Goal: Task Accomplishment & Management: Complete application form

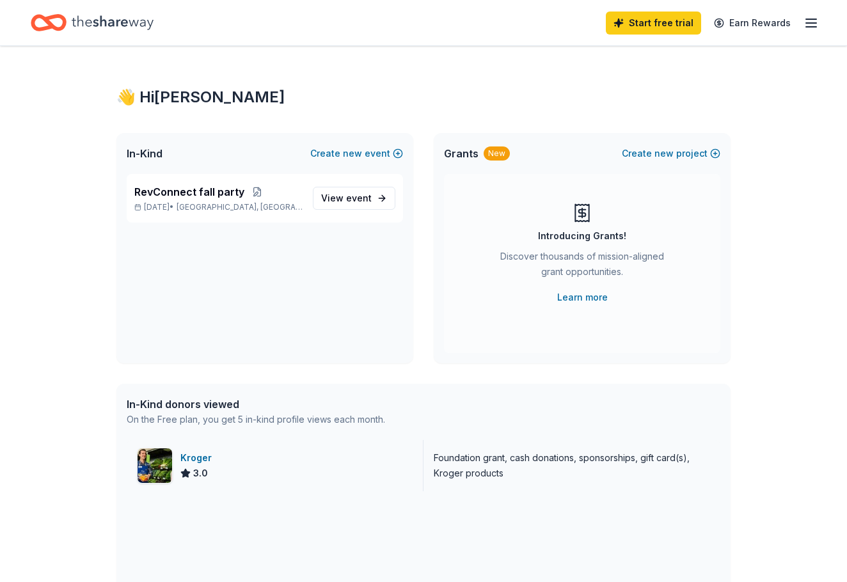
click at [215, 471] on div "3.0" at bounding box center [198, 473] width 36 height 15
click at [370, 196] on span "event" at bounding box center [359, 198] width 26 height 11
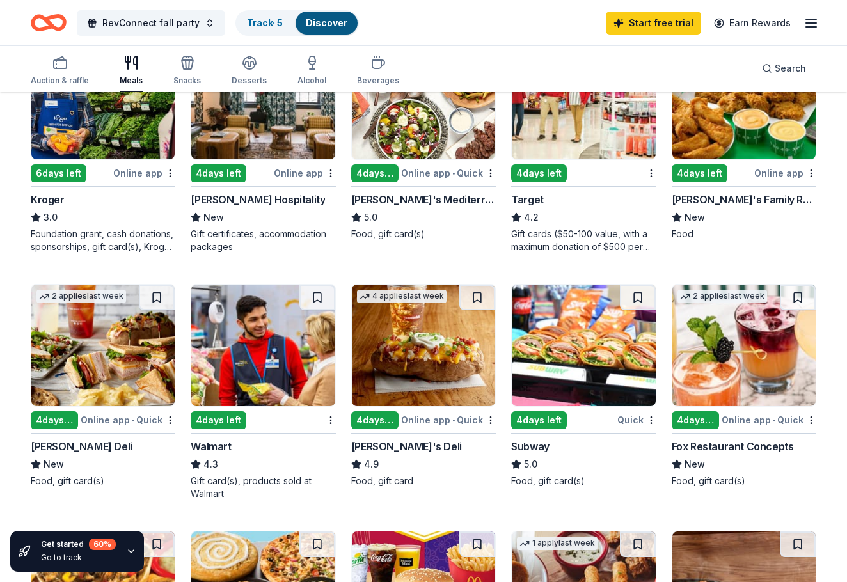
scroll to position [438, 0]
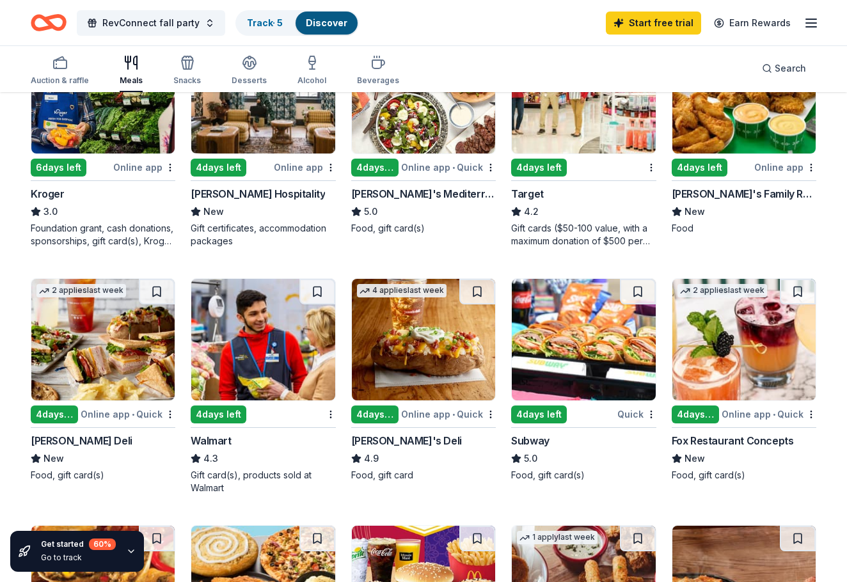
click at [258, 350] on img at bounding box center [262, 340] width 143 height 122
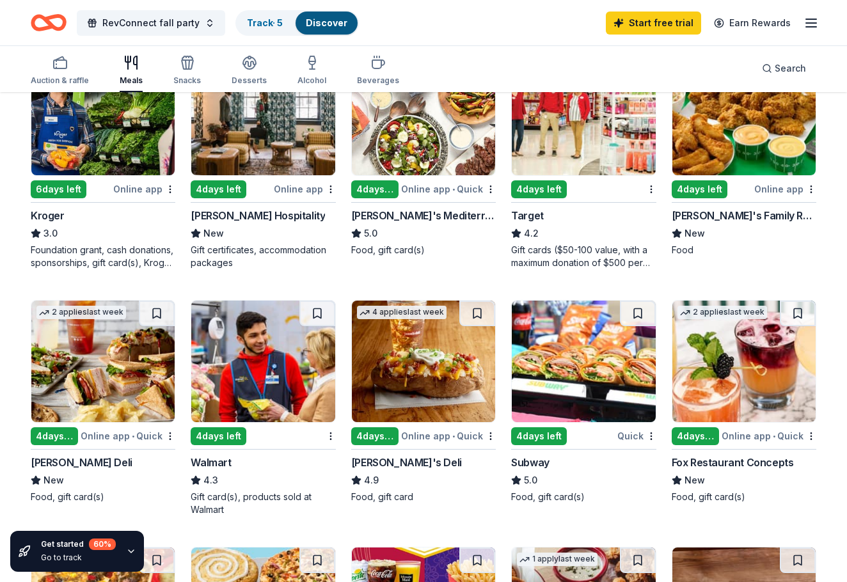
scroll to position [425, 0]
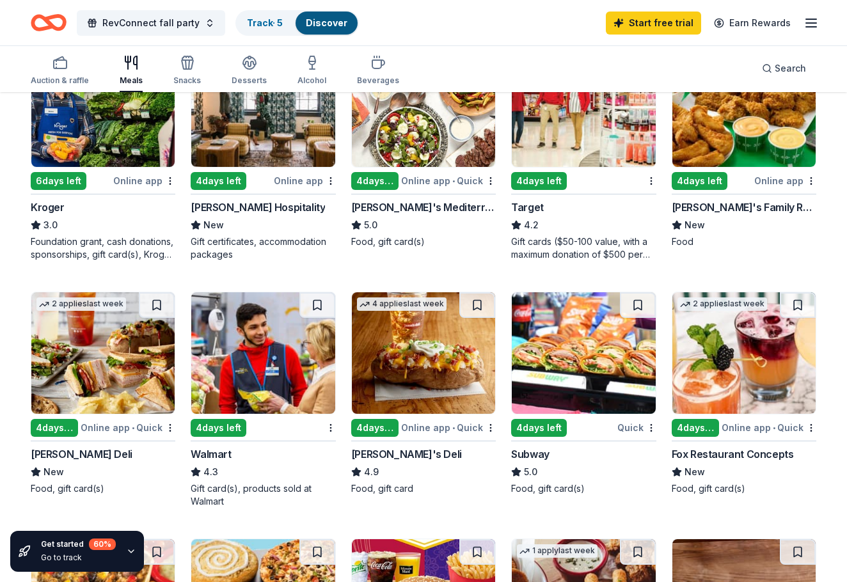
click at [138, 354] on img at bounding box center [102, 353] width 143 height 122
click at [594, 342] on img at bounding box center [583, 353] width 143 height 122
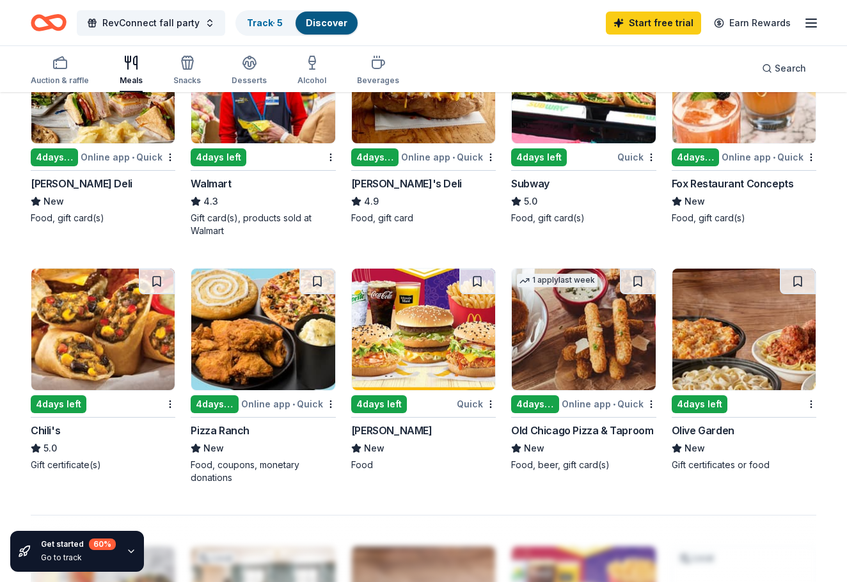
scroll to position [704, 0]
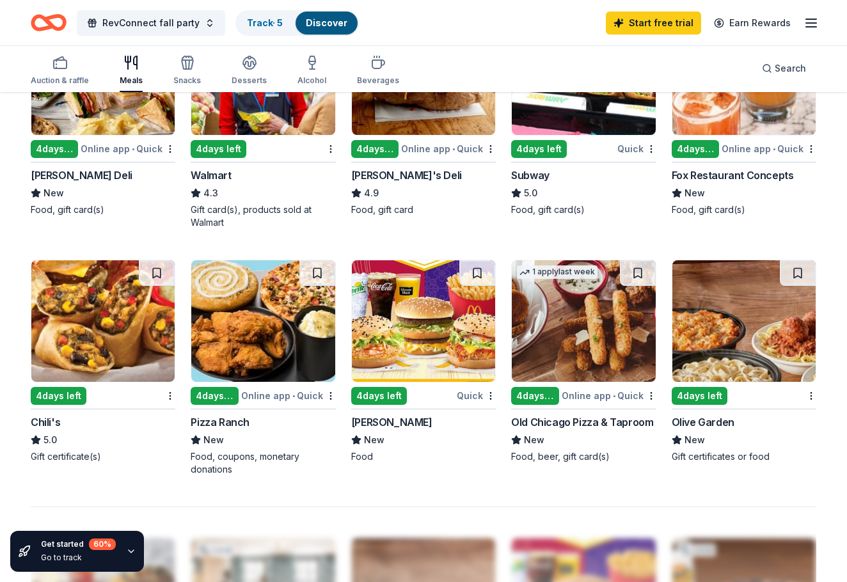
click at [449, 308] on img at bounding box center [423, 321] width 143 height 122
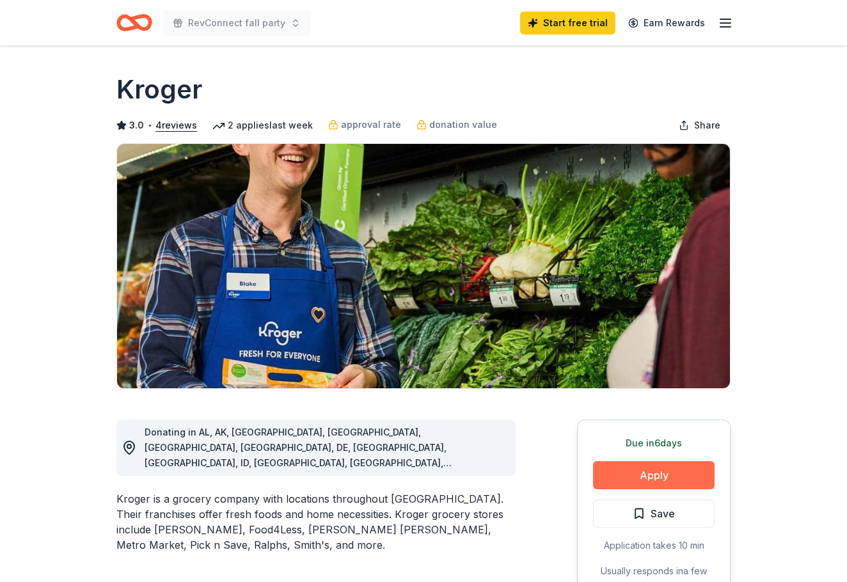
click at [654, 482] on button "Apply" at bounding box center [654, 475] width 122 height 28
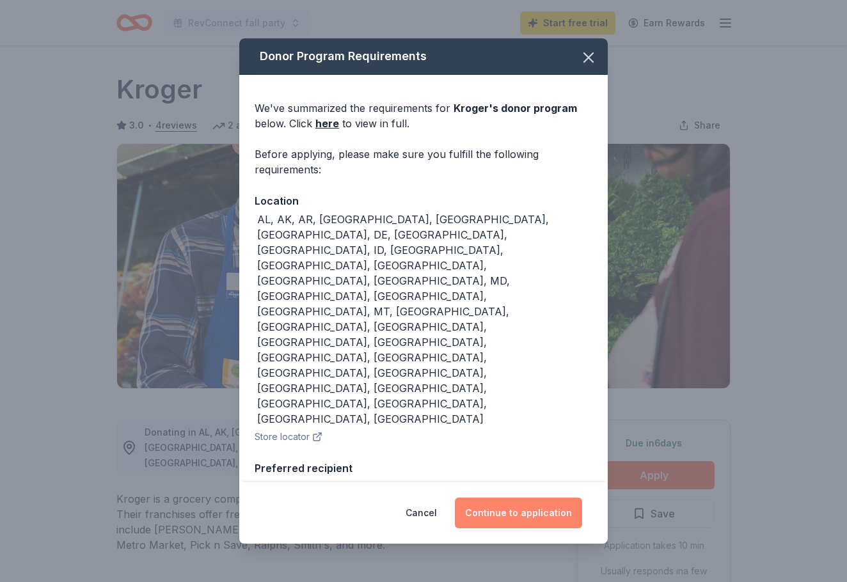
click at [502, 498] on button "Continue to application" at bounding box center [518, 513] width 127 height 31
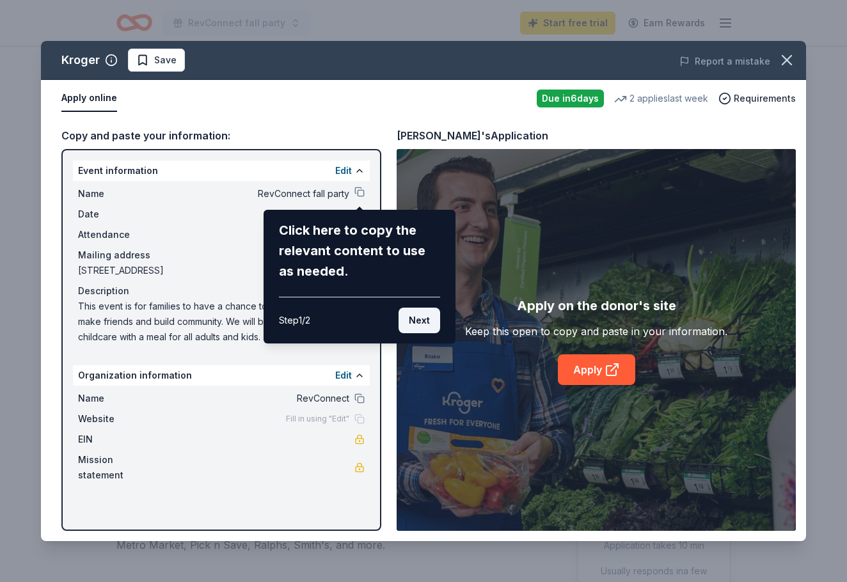
click at [427, 324] on button "Next" at bounding box center [420, 321] width 42 height 26
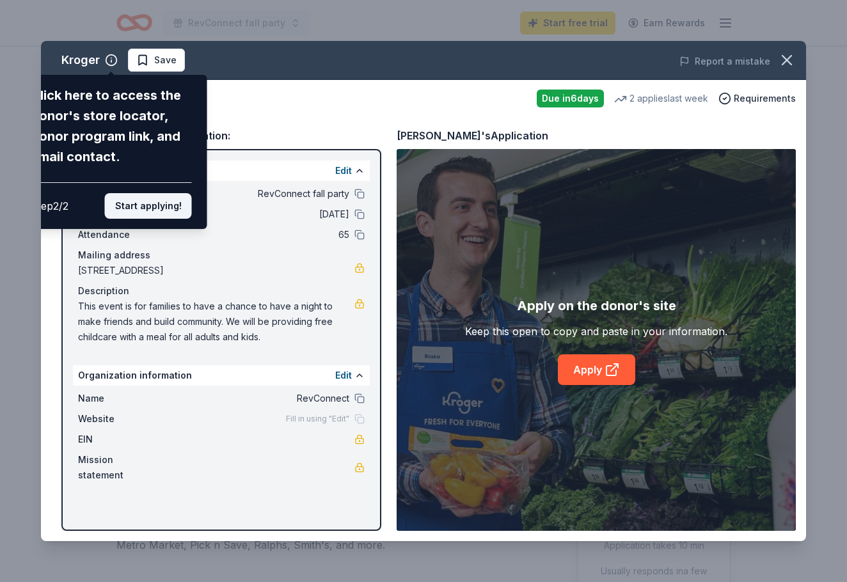
click at [162, 193] on button "Start applying!" at bounding box center [148, 206] width 87 height 26
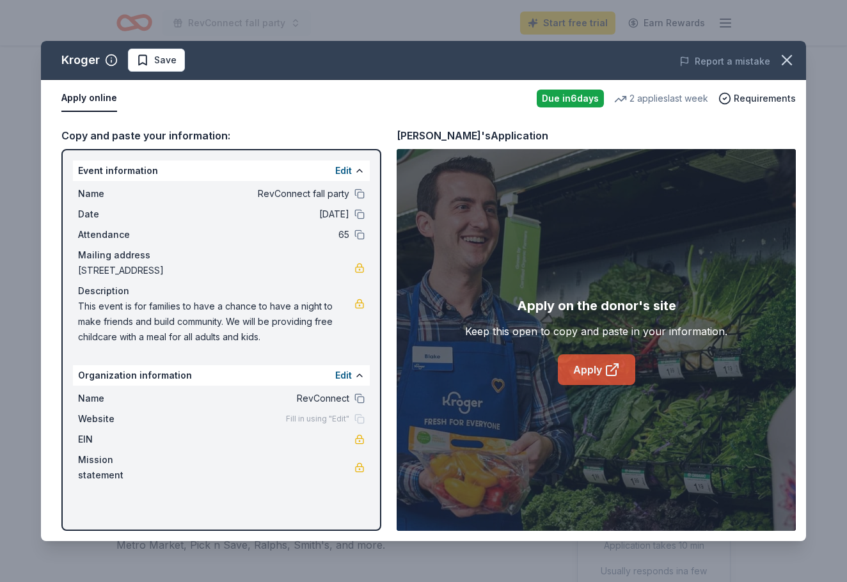
click at [600, 370] on link "Apply" at bounding box center [596, 369] width 77 height 31
click at [786, 62] on icon "button" at bounding box center [787, 60] width 18 height 18
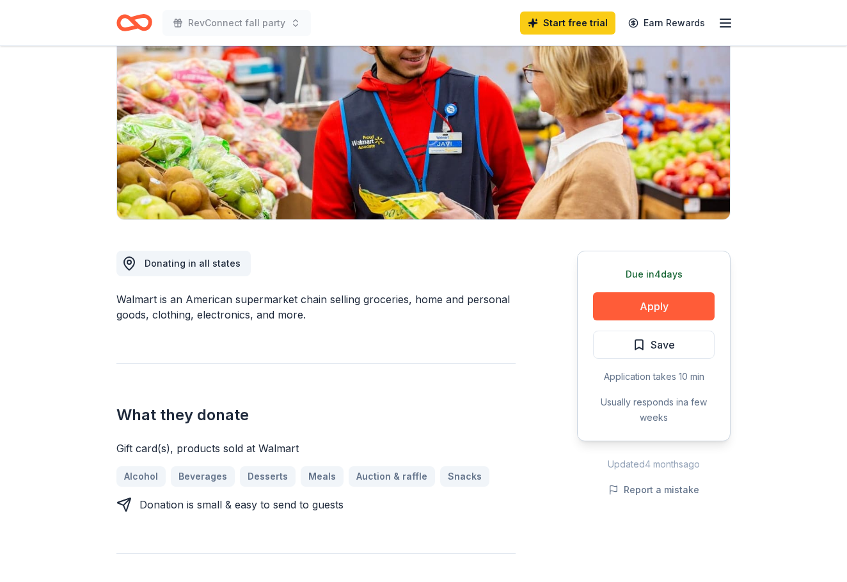
scroll to position [173, 0]
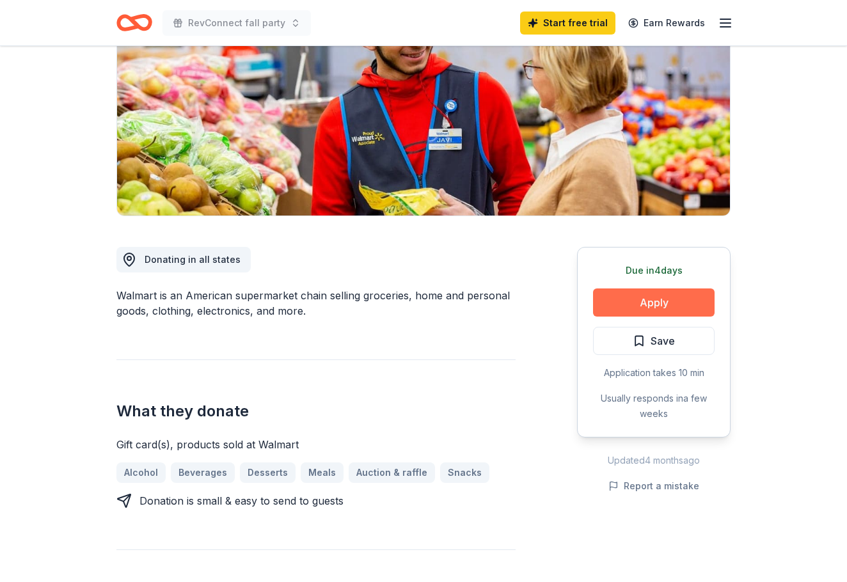
click at [681, 294] on button "Apply" at bounding box center [654, 303] width 122 height 28
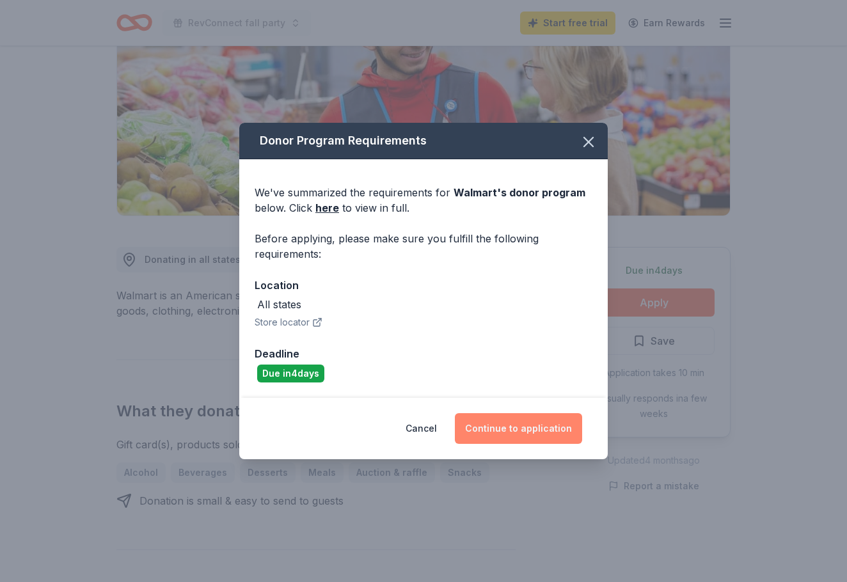
click at [500, 422] on button "Continue to application" at bounding box center [518, 428] width 127 height 31
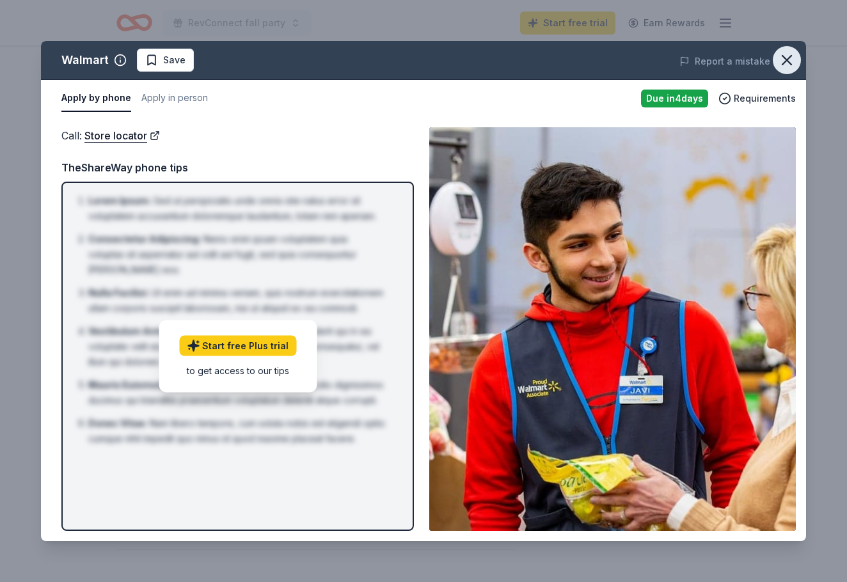
click at [791, 61] on icon "button" at bounding box center [787, 60] width 18 height 18
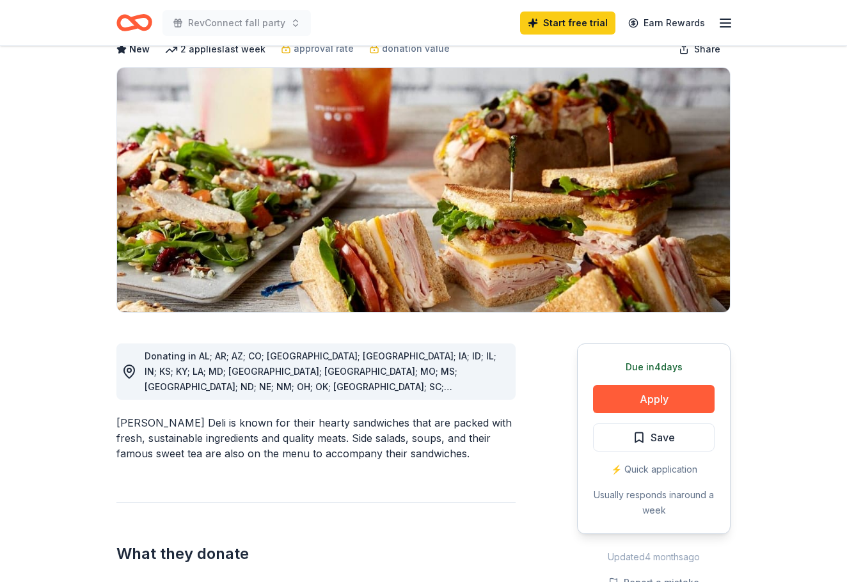
scroll to position [75, 0]
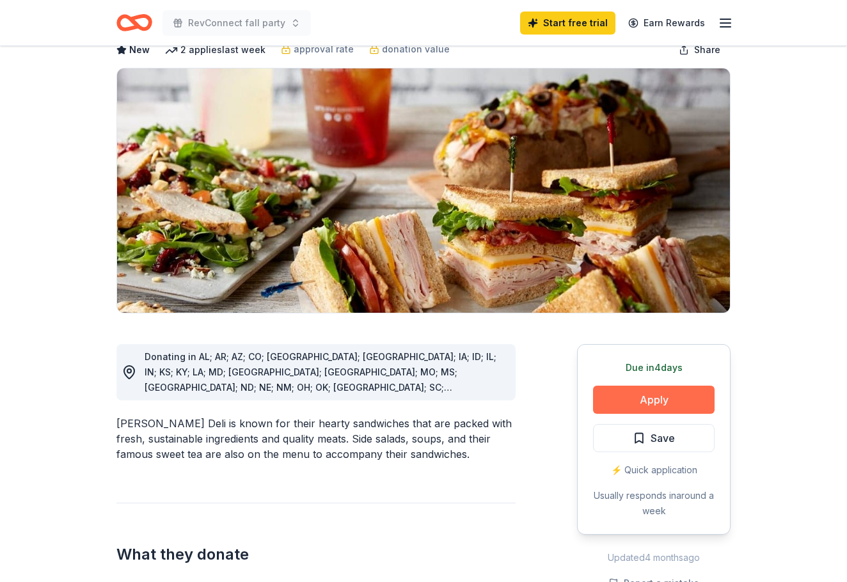
click at [666, 396] on button "Apply" at bounding box center [654, 400] width 122 height 28
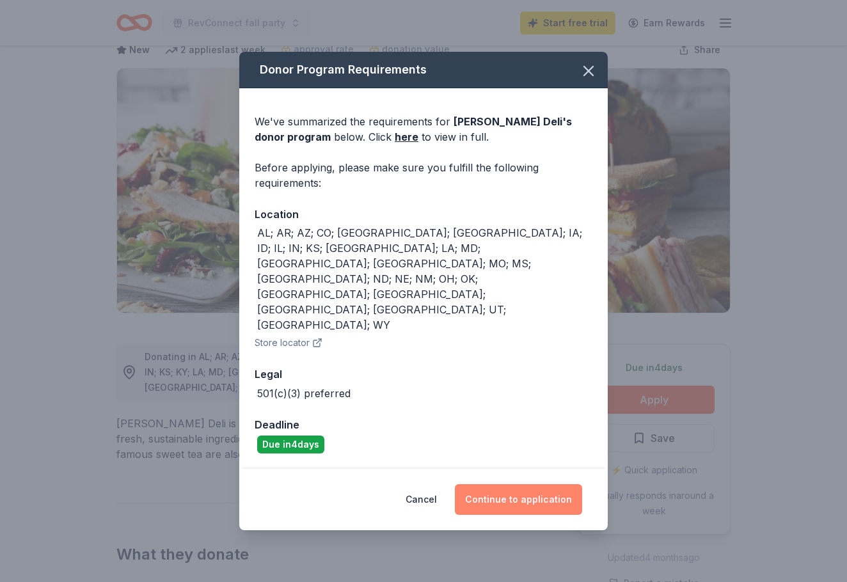
click at [491, 484] on button "Continue to application" at bounding box center [518, 499] width 127 height 31
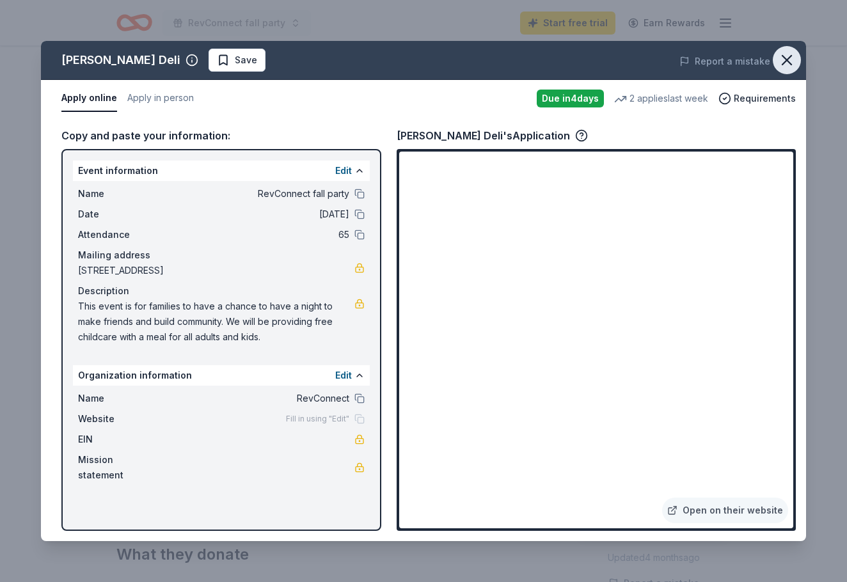
click at [788, 63] on icon "button" at bounding box center [787, 60] width 18 height 18
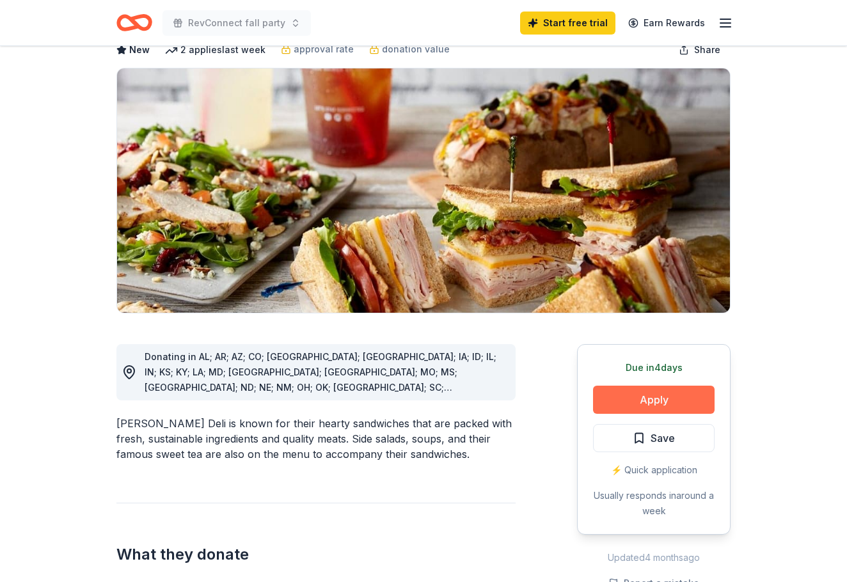
click at [681, 401] on button "Apply" at bounding box center [654, 400] width 122 height 28
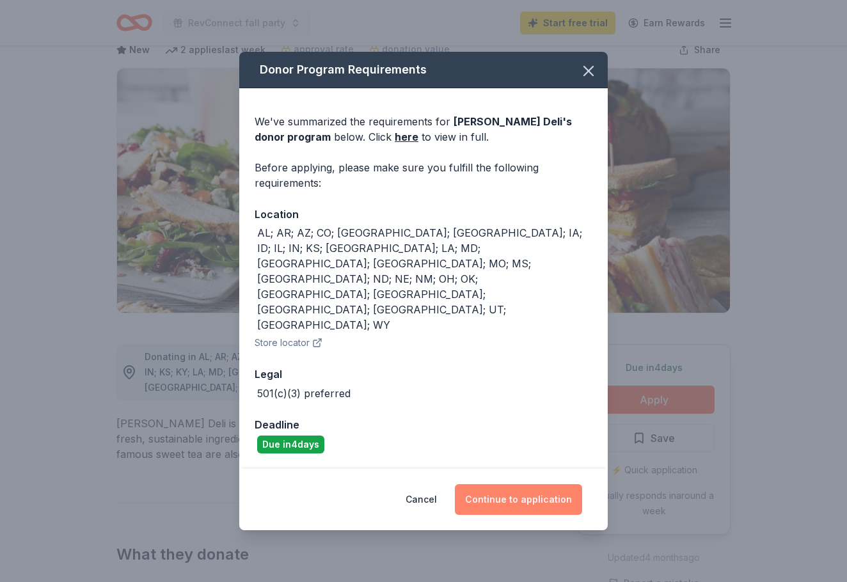
click at [545, 484] on button "Continue to application" at bounding box center [518, 499] width 127 height 31
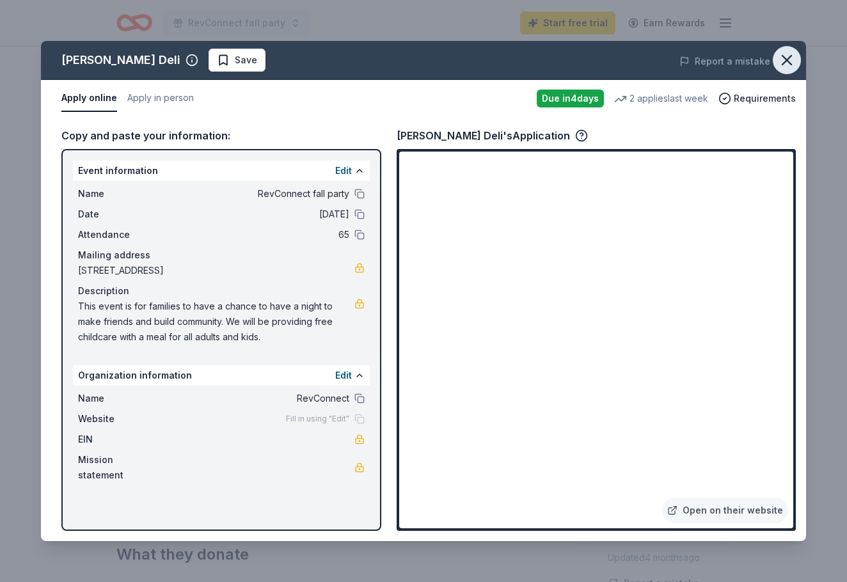
click at [786, 65] on icon "button" at bounding box center [787, 60] width 18 height 18
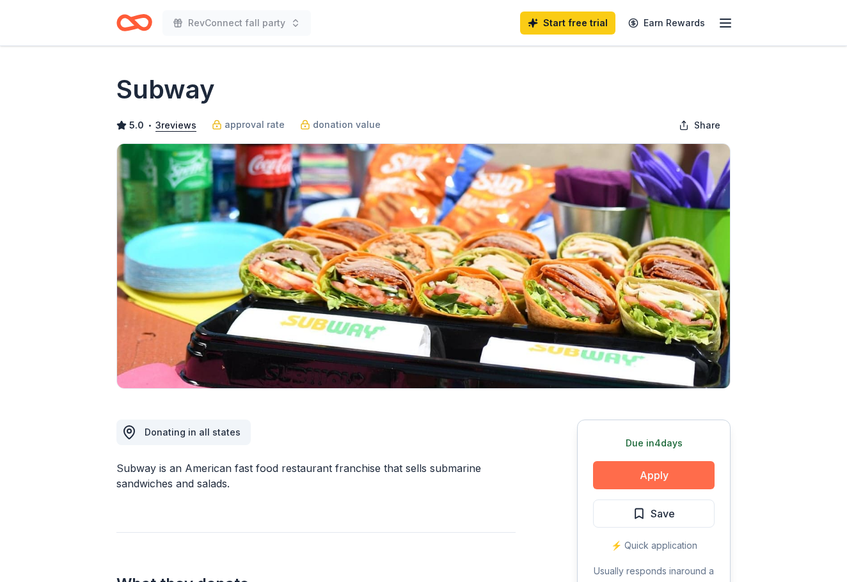
click at [692, 485] on button "Apply" at bounding box center [654, 475] width 122 height 28
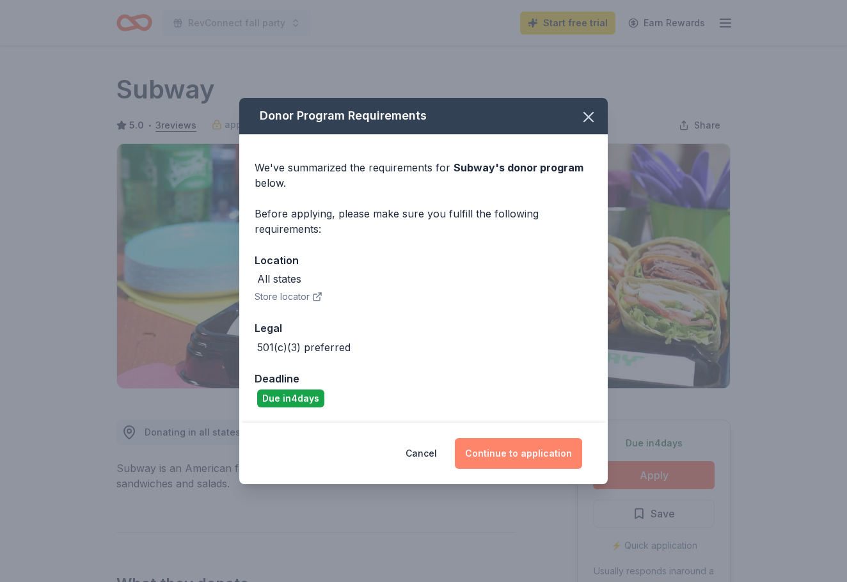
click at [506, 455] on button "Continue to application" at bounding box center [518, 453] width 127 height 31
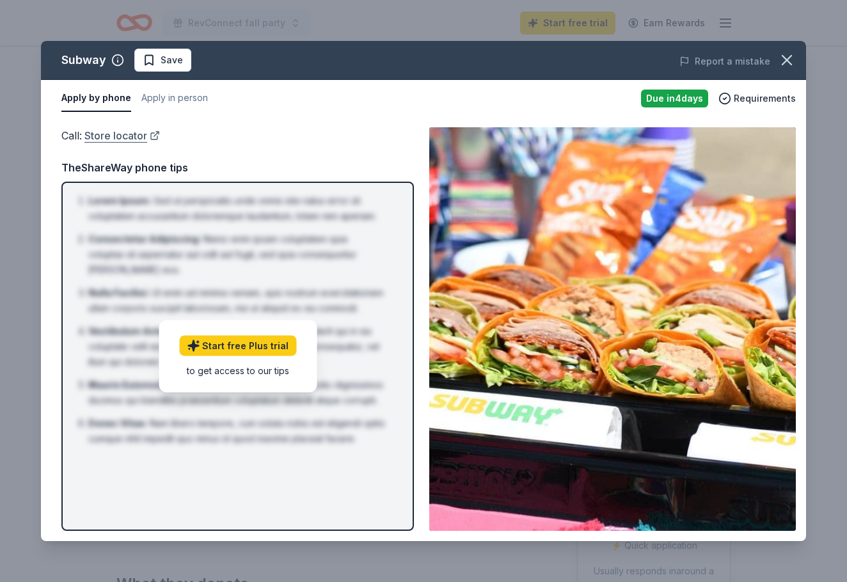
click at [118, 141] on link "Store locator" at bounding box center [121, 135] width 75 height 17
click at [790, 58] on icon "button" at bounding box center [787, 60] width 18 height 18
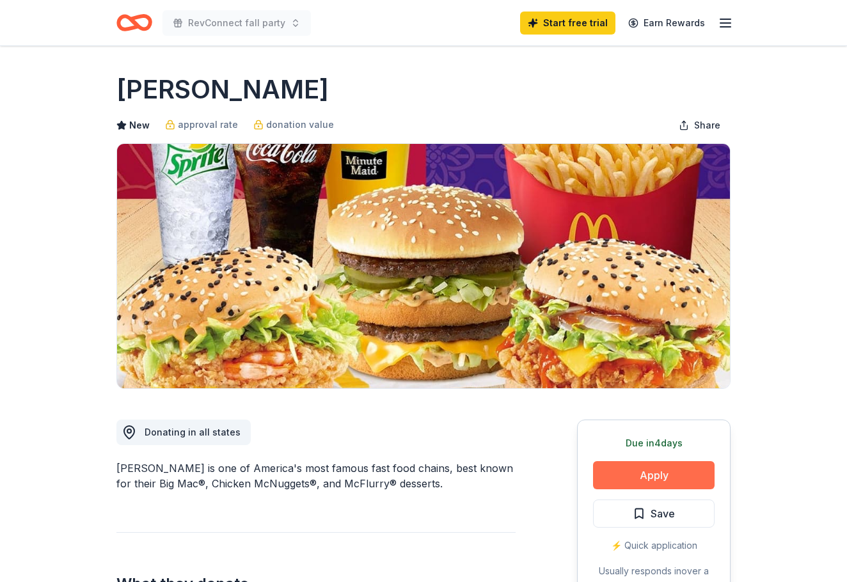
click at [663, 479] on button "Apply" at bounding box center [654, 475] width 122 height 28
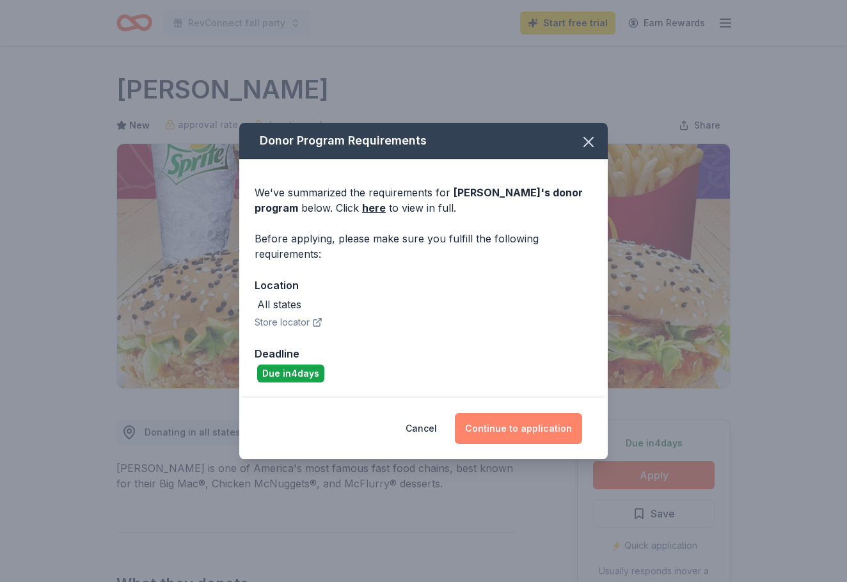
click at [521, 424] on button "Continue to application" at bounding box center [518, 428] width 127 height 31
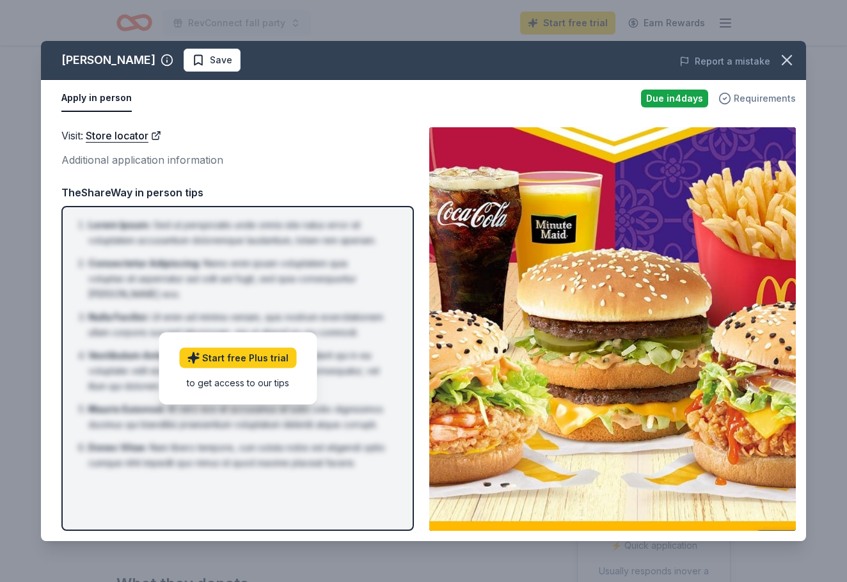
click at [744, 97] on span "Requirements" at bounding box center [765, 98] width 62 height 15
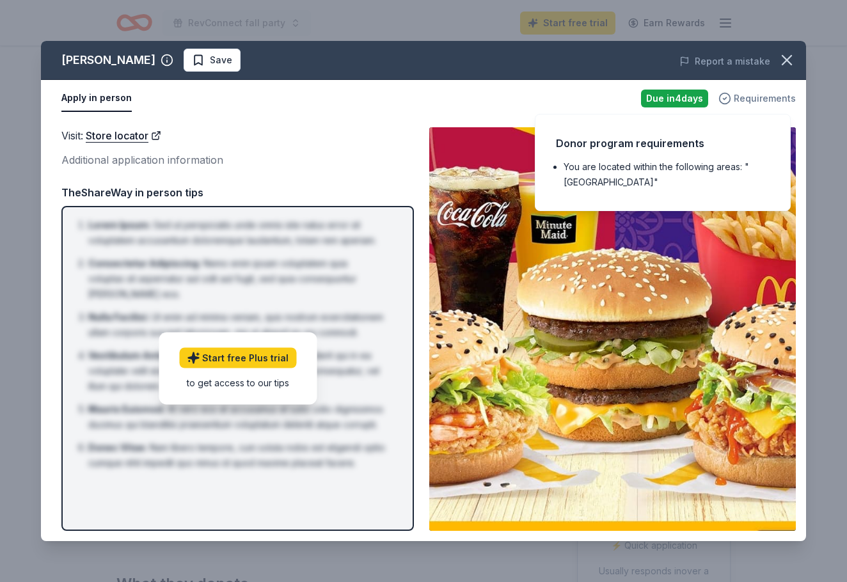
click at [744, 97] on span "Requirements" at bounding box center [765, 98] width 62 height 15
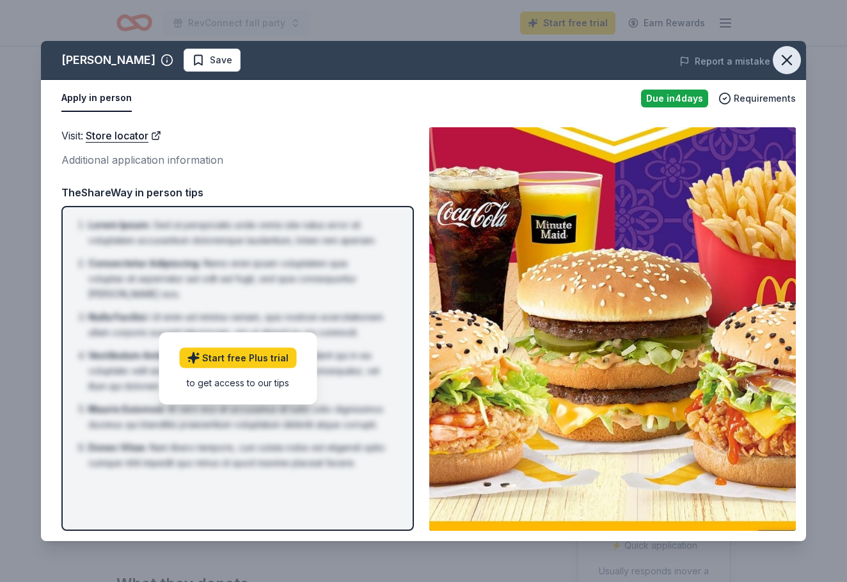
click at [789, 65] on icon "button" at bounding box center [787, 60] width 18 height 18
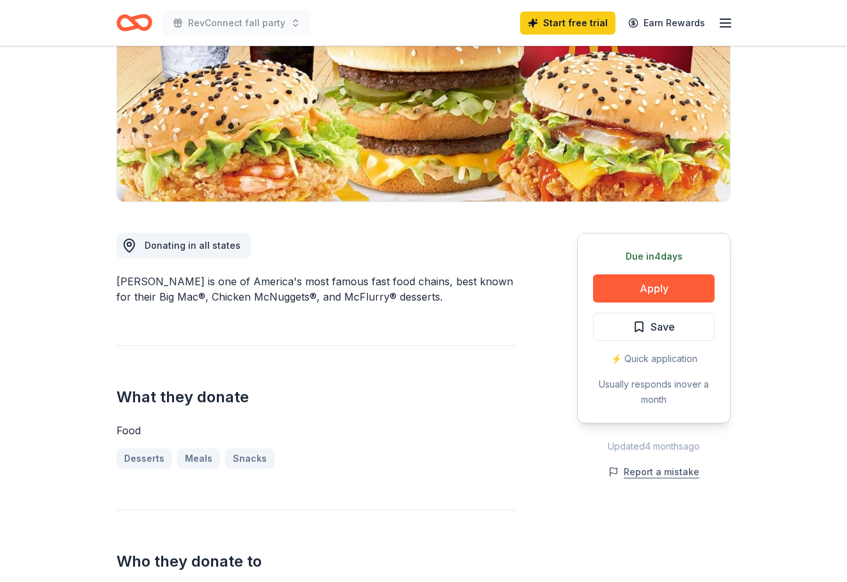
scroll to position [190, 0]
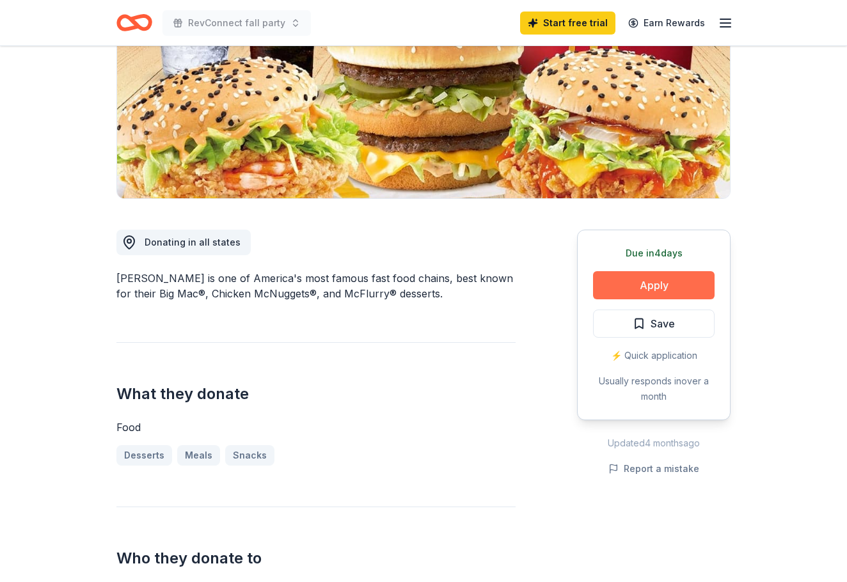
click at [659, 287] on button "Apply" at bounding box center [654, 285] width 122 height 28
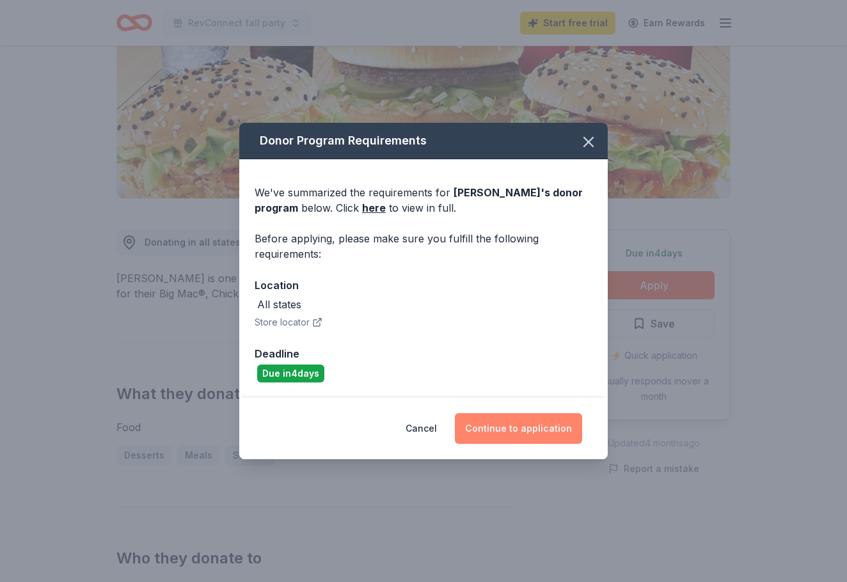
click at [498, 427] on button "Continue to application" at bounding box center [518, 428] width 127 height 31
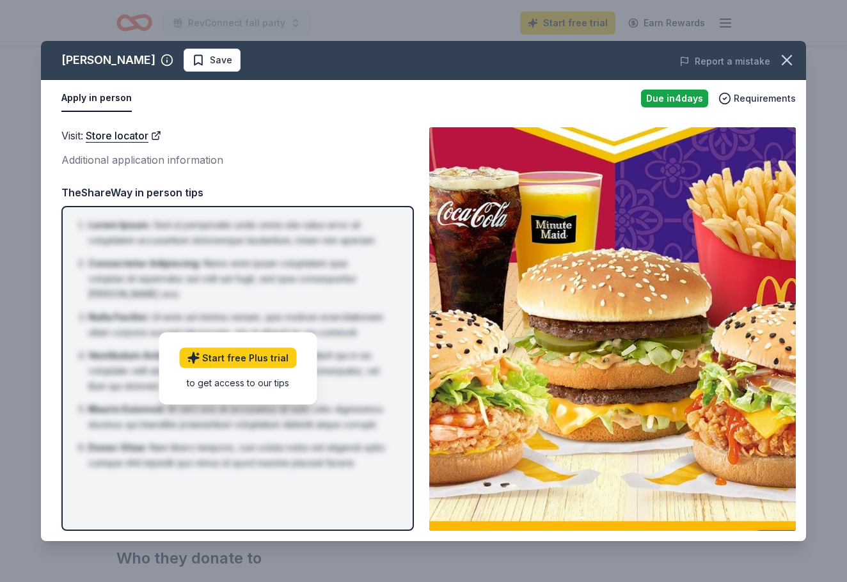
click at [488, 341] on img at bounding box center [612, 329] width 367 height 404
click at [581, 307] on img at bounding box center [612, 329] width 367 height 404
click at [791, 59] on icon "button" at bounding box center [787, 60] width 18 height 18
